Goal: Task Accomplishment & Management: Manage account settings

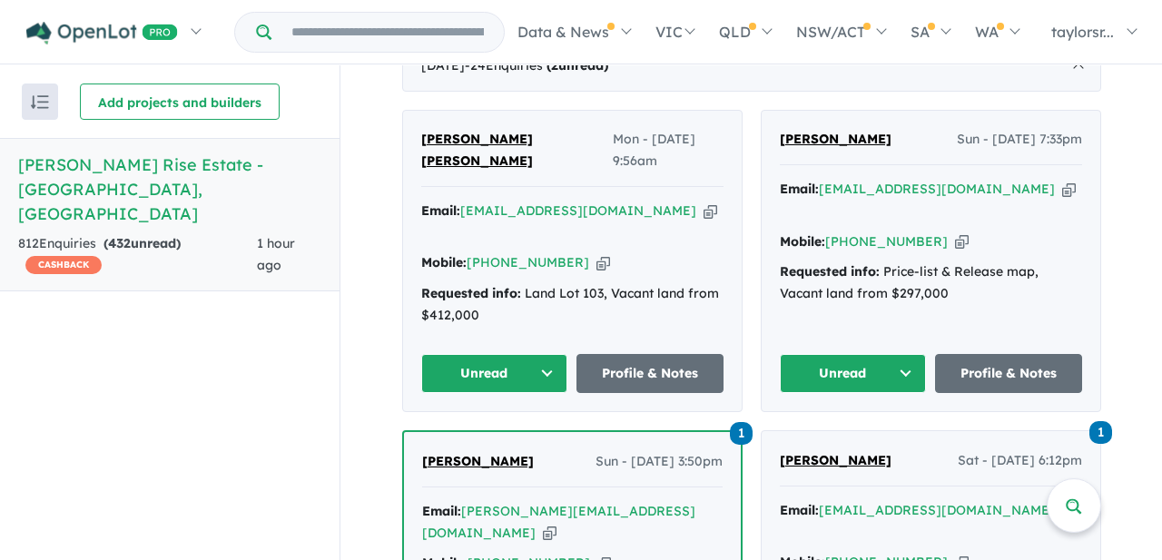
scroll to position [747, 0]
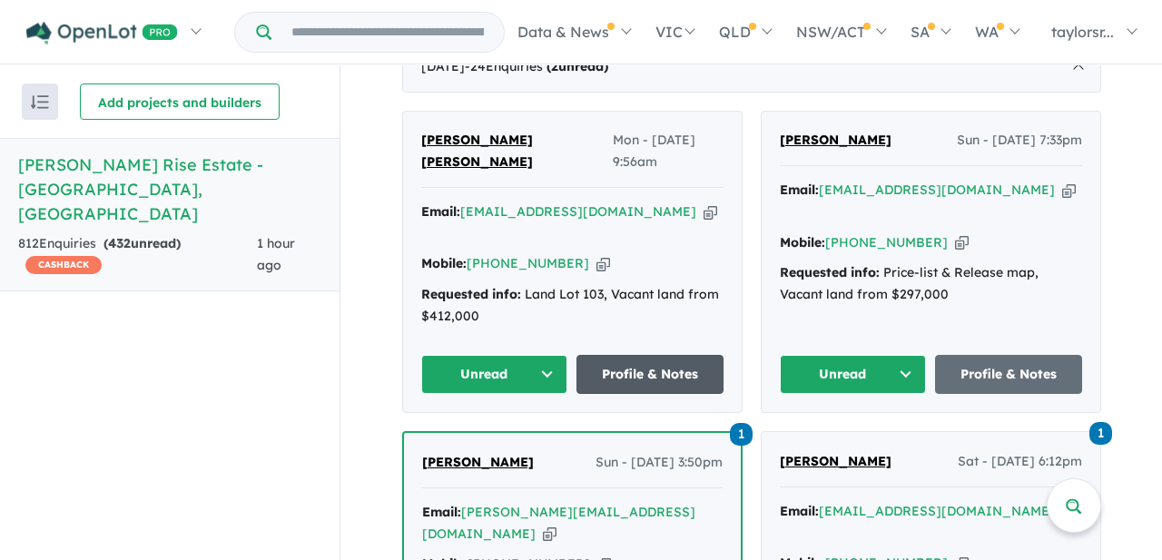
click at [654, 355] on link "Profile & Notes" at bounding box center [649, 374] width 147 height 39
click at [645, 355] on link "Profile & Notes" at bounding box center [649, 374] width 147 height 39
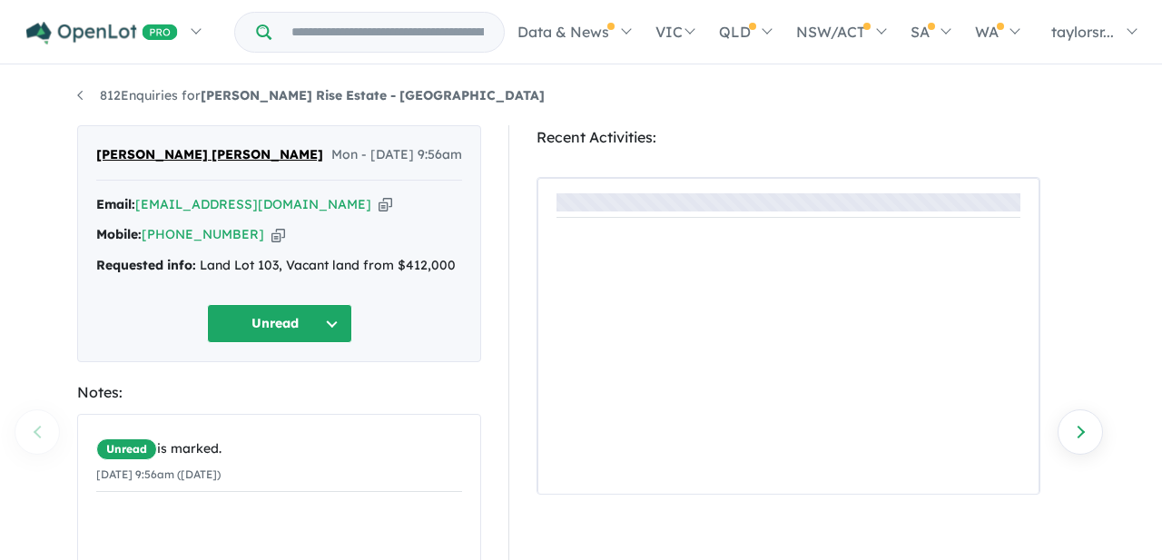
click at [335, 329] on button "Unread" at bounding box center [279, 323] width 145 height 39
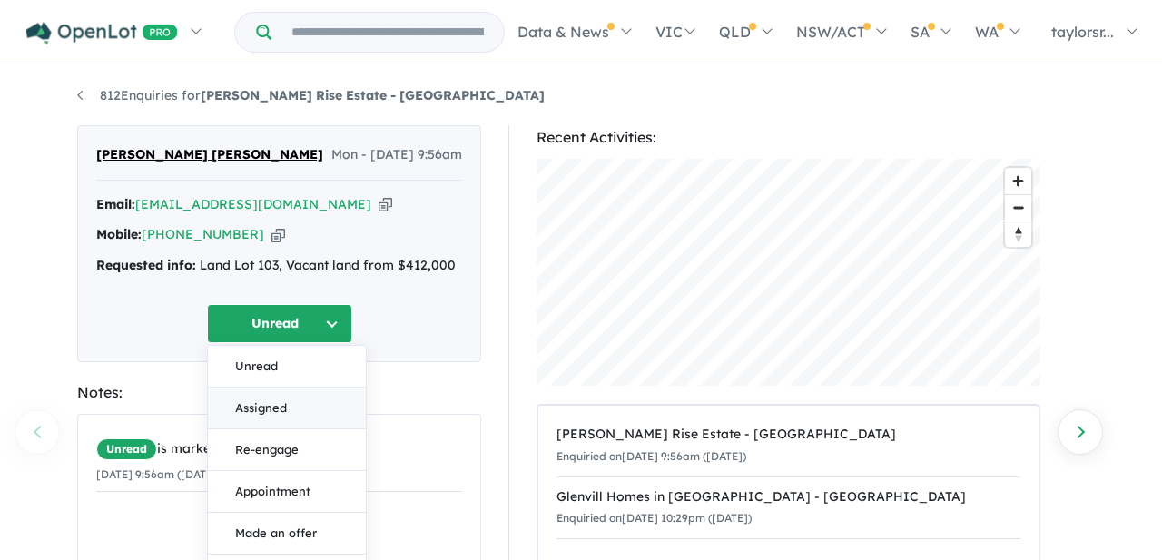
click at [281, 403] on button "Assigned" at bounding box center [287, 409] width 158 height 42
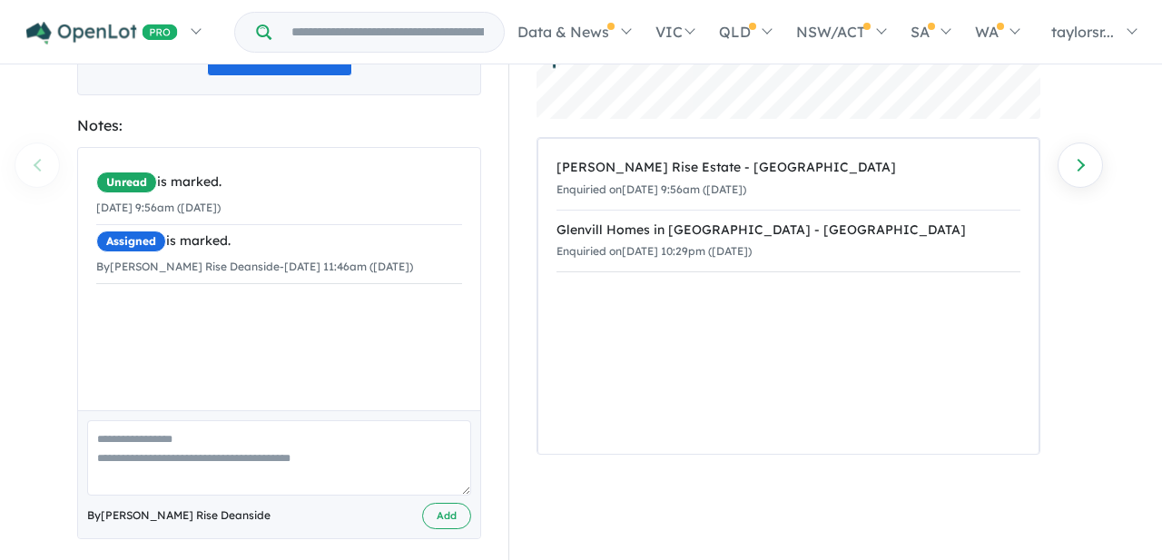
scroll to position [283, 0]
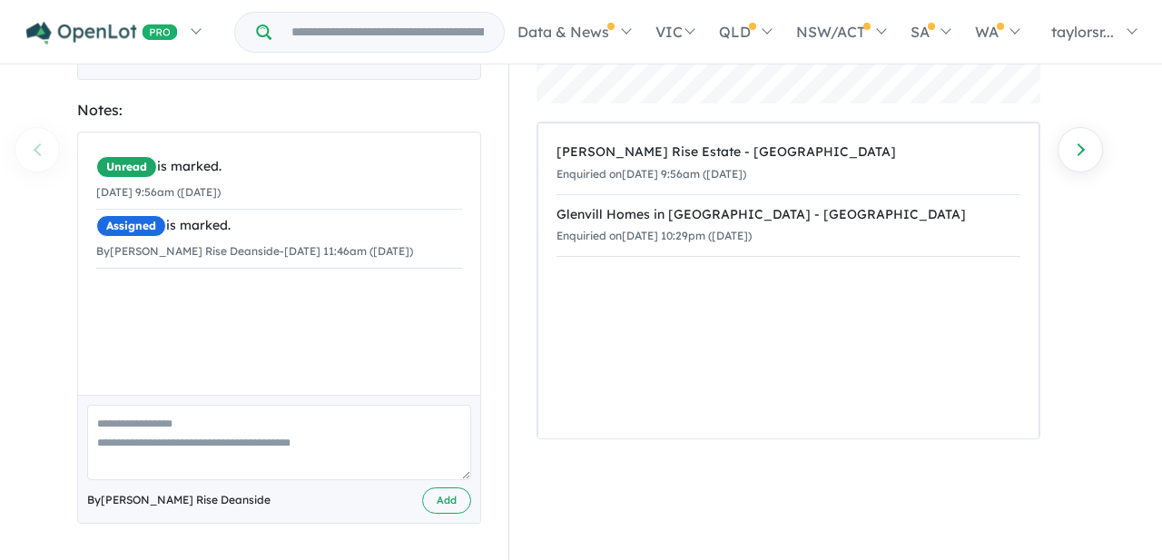
click at [198, 446] on textarea at bounding box center [279, 442] width 384 height 75
paste textarea "**********"
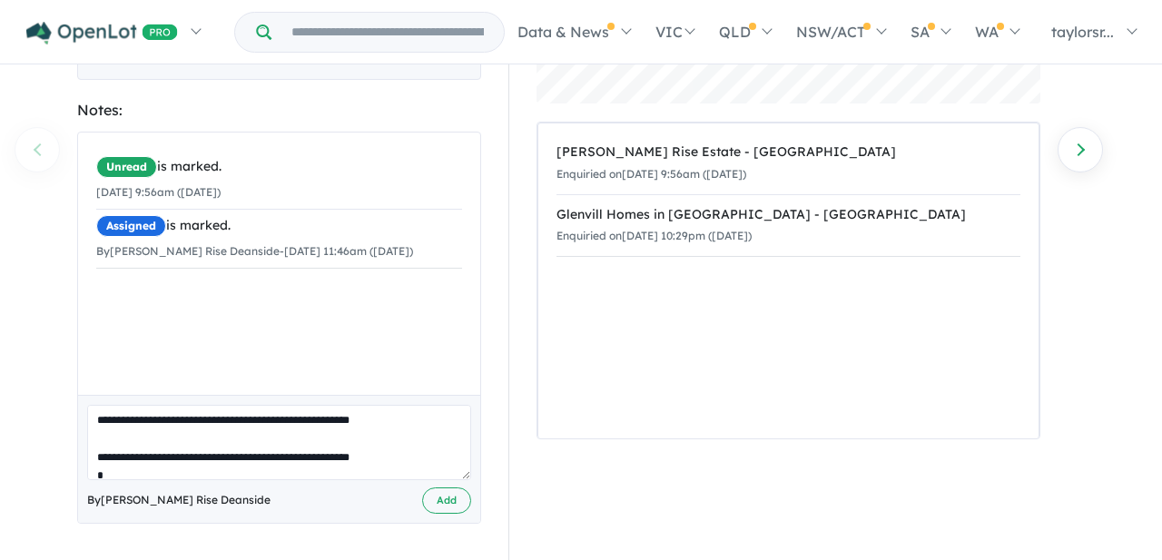
scroll to position [0, 0]
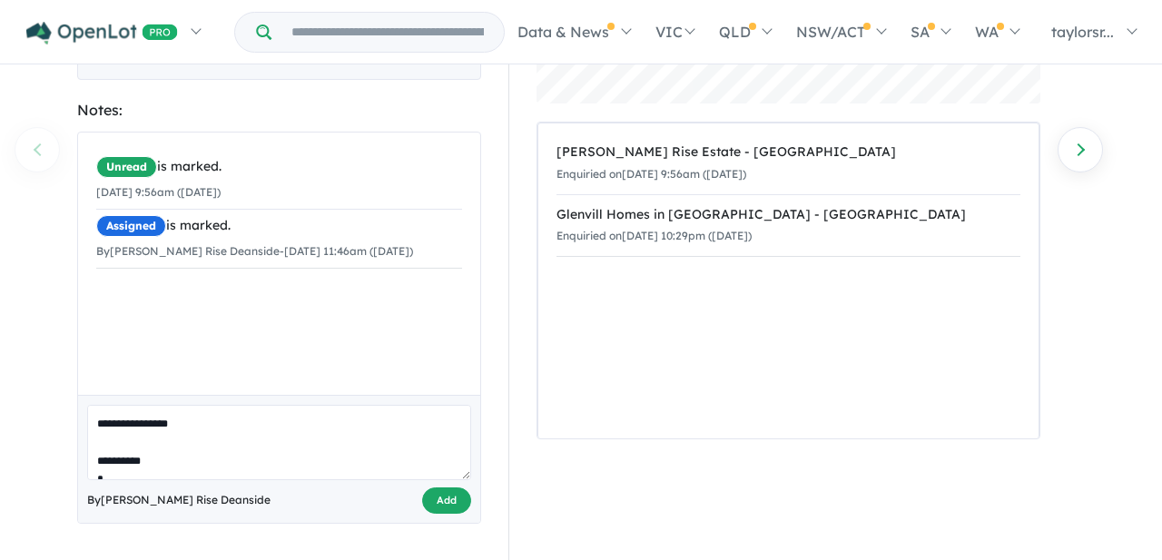
type textarea "**********"
click at [445, 507] on button "Add" at bounding box center [446, 500] width 49 height 26
